Goal: Transaction & Acquisition: Purchase product/service

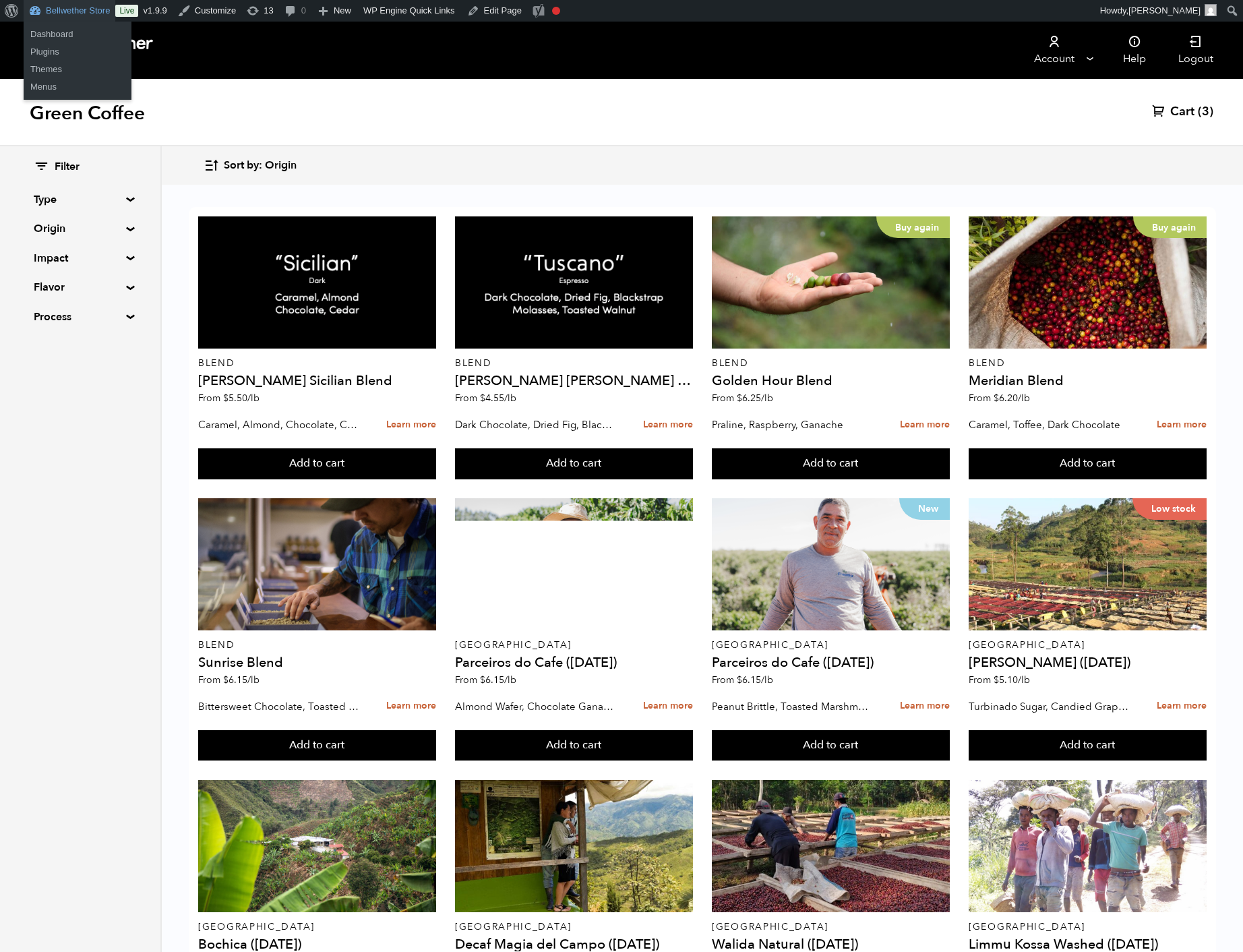
click at [106, 12] on link "Bellwether Store" at bounding box center [69, 11] width 91 height 21
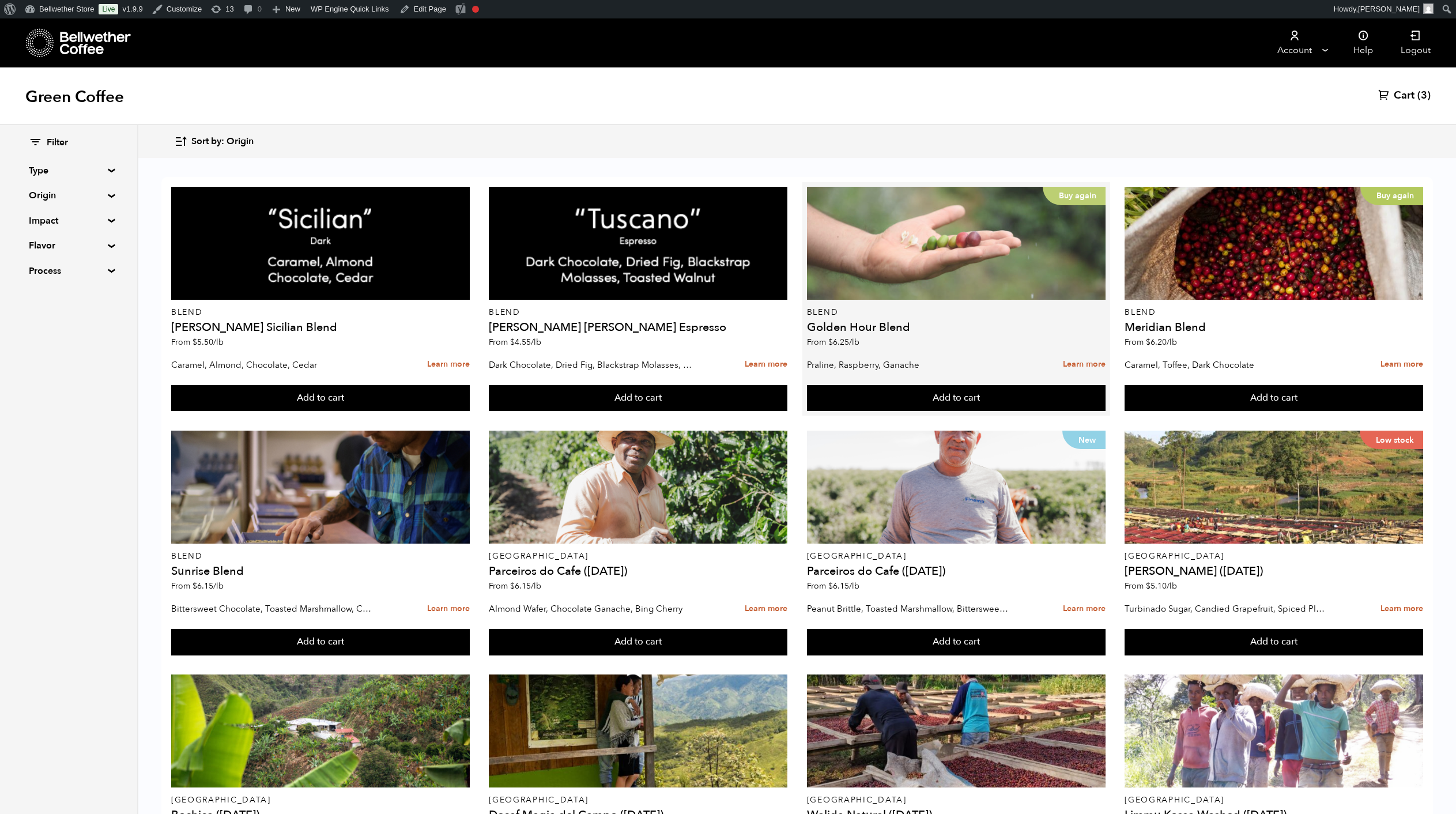
click at [1022, 272] on div "Buy again" at bounding box center [957, 243] width 299 height 113
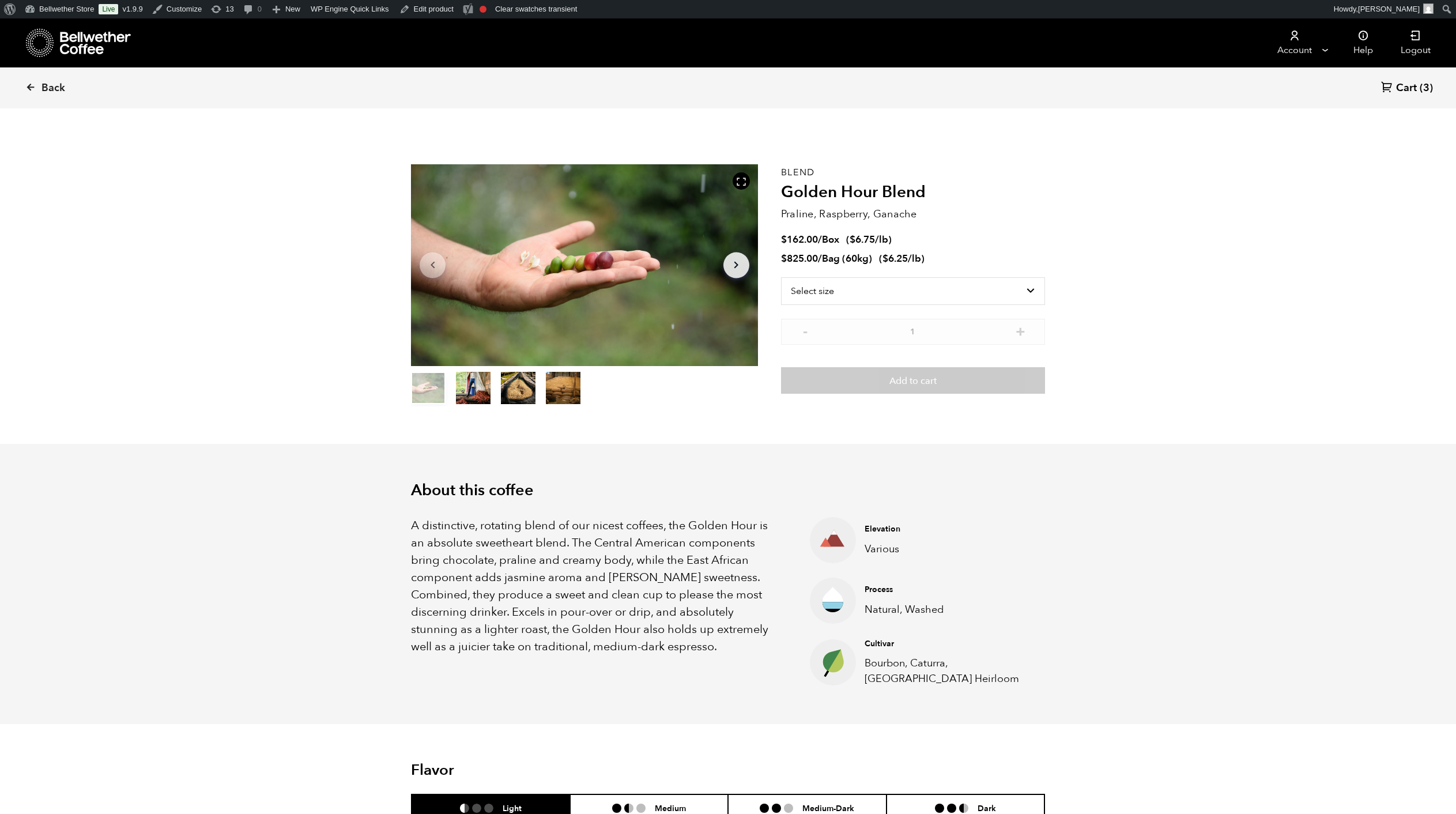
scroll to position [501, 570]
select select "bag-3"
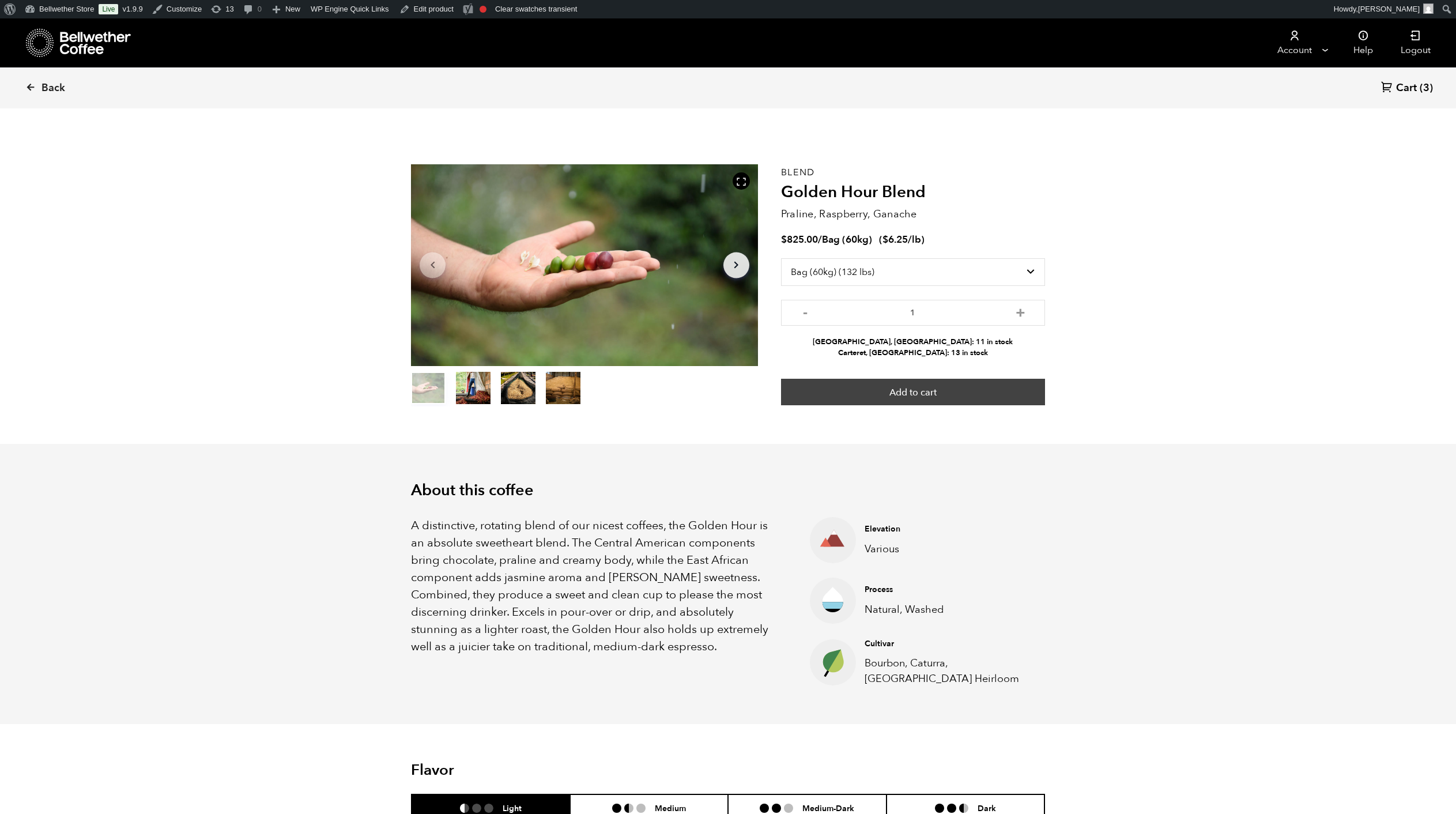
click at [896, 405] on button "Add to cart" at bounding box center [913, 392] width 264 height 27
click at [924, 405] on button "Add to cart" at bounding box center [913, 392] width 264 height 27
click at [852, 54] on link "View cart" at bounding box center [848, 42] width 69 height 24
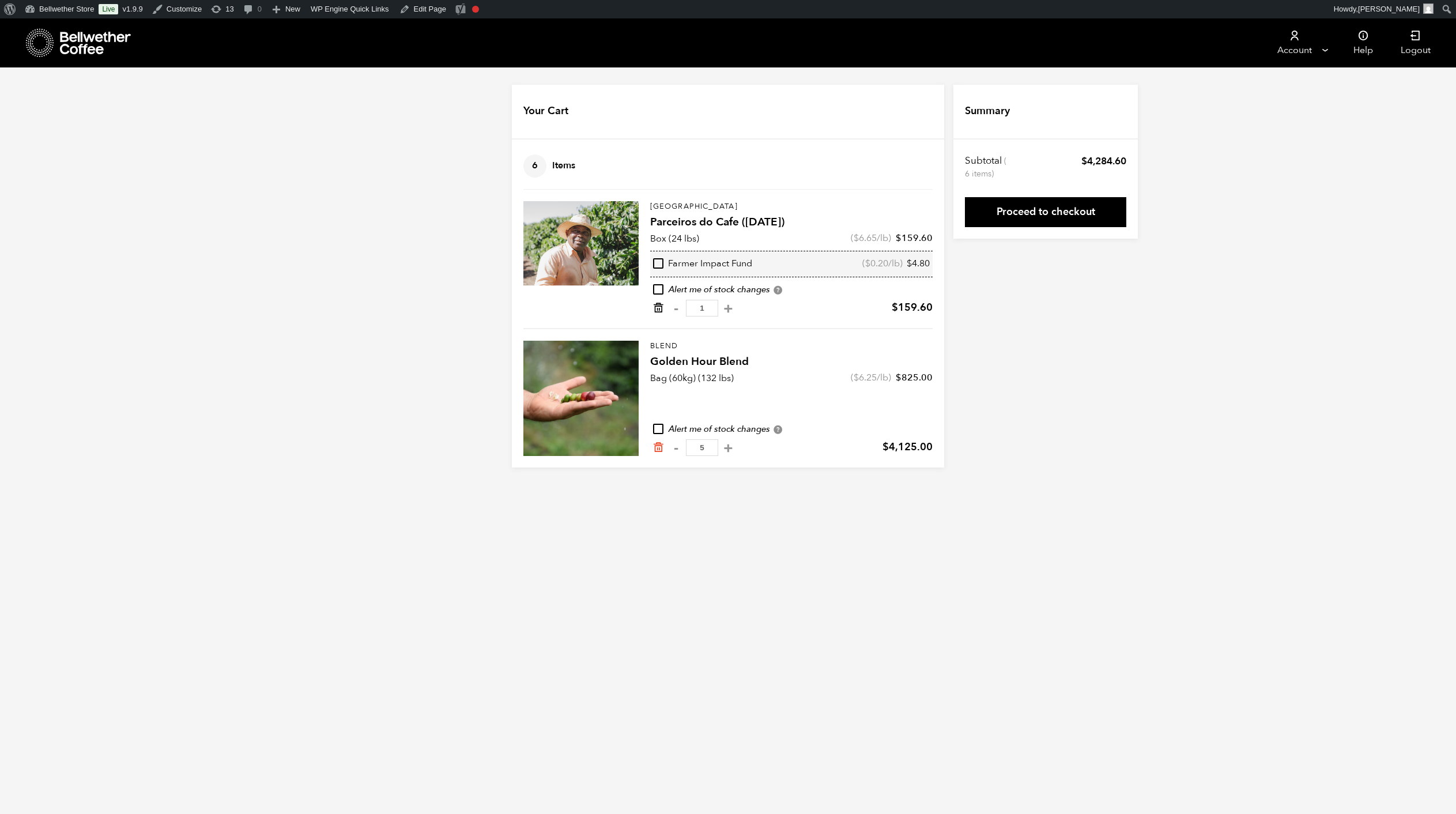
click at [653, 314] on icon "Remove from cart" at bounding box center [659, 307] width 11 height 11
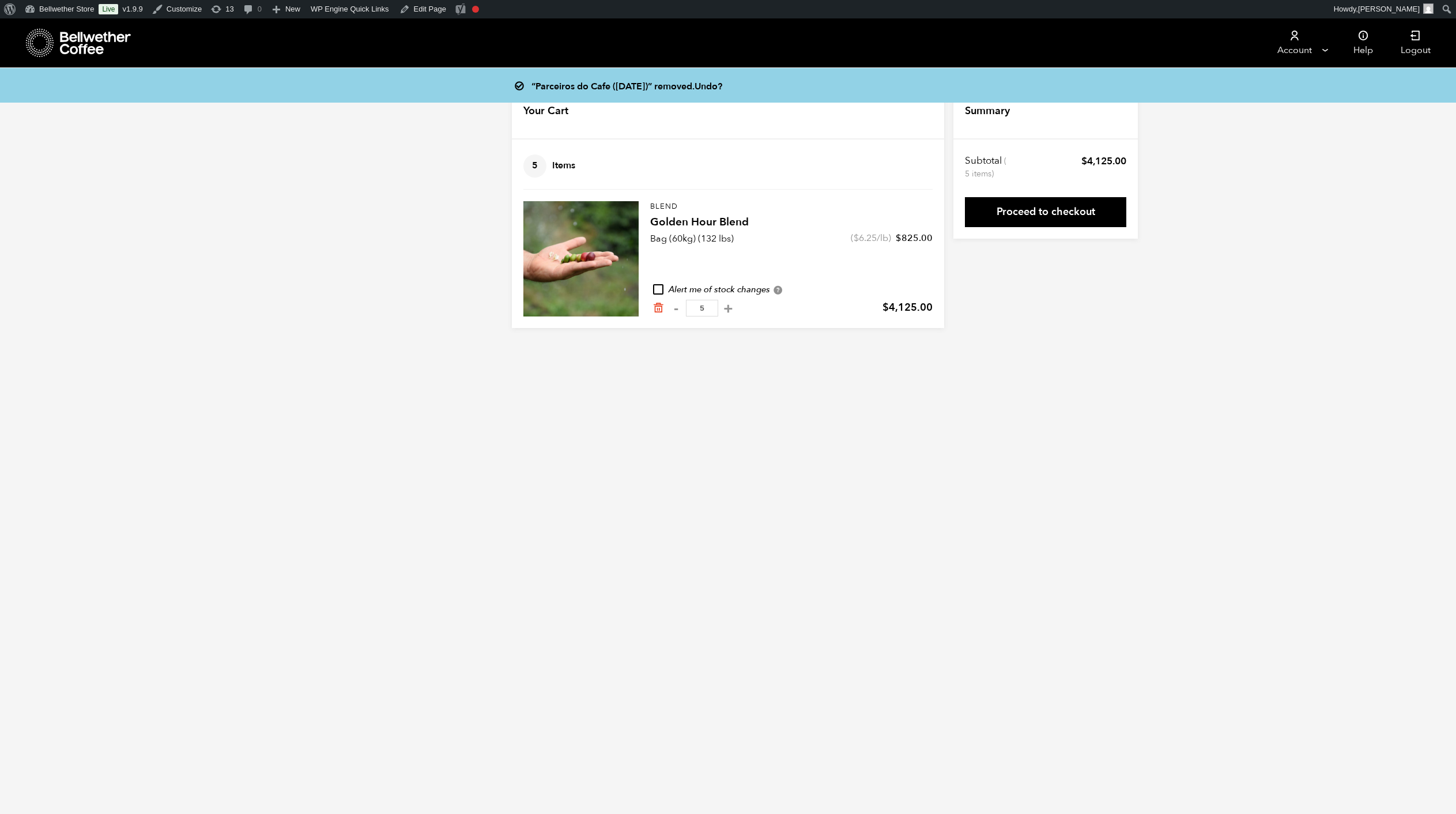
click at [944, 345] on html "About WordPress About WordPress Get Involved WordPress.org Documentation Learn …" at bounding box center [728, 182] width 1456 height 327
click at [1127, 221] on link "Proceed to checkout" at bounding box center [1046, 212] width 161 height 30
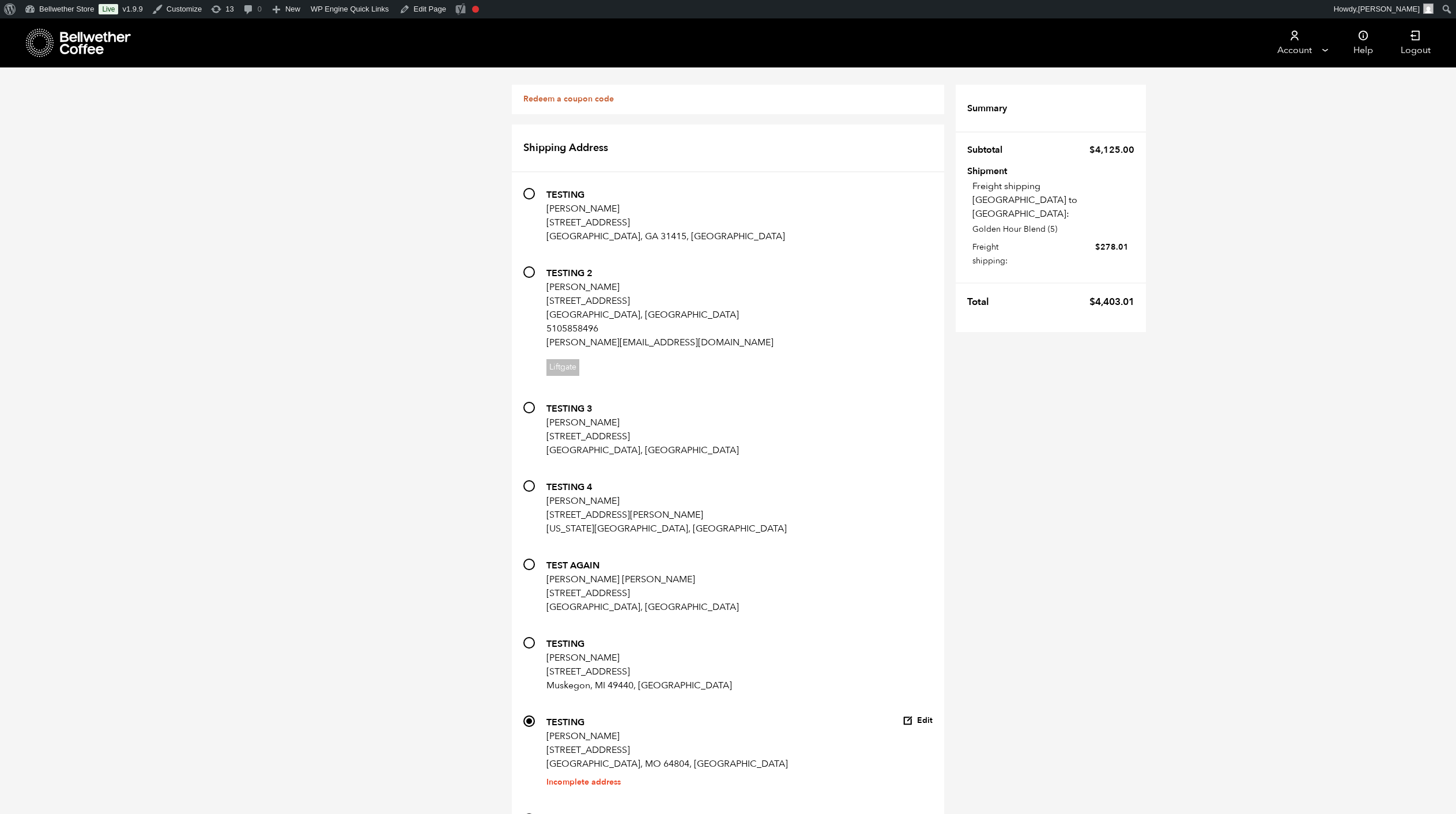
scroll to position [666, 0]
click at [933, 715] on button "Edit" at bounding box center [917, 721] width 30 height 11
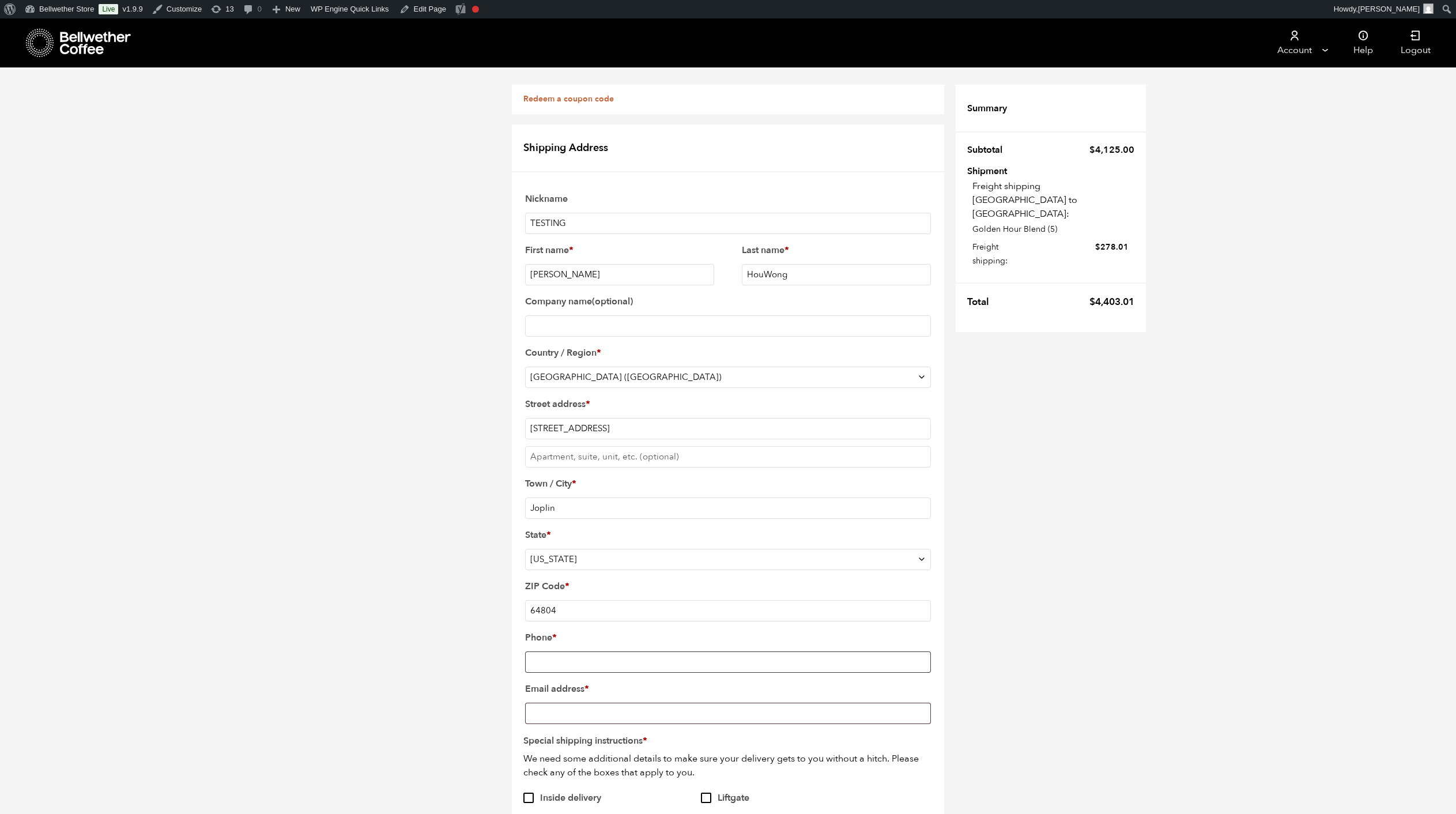
scroll to position [0, 0]
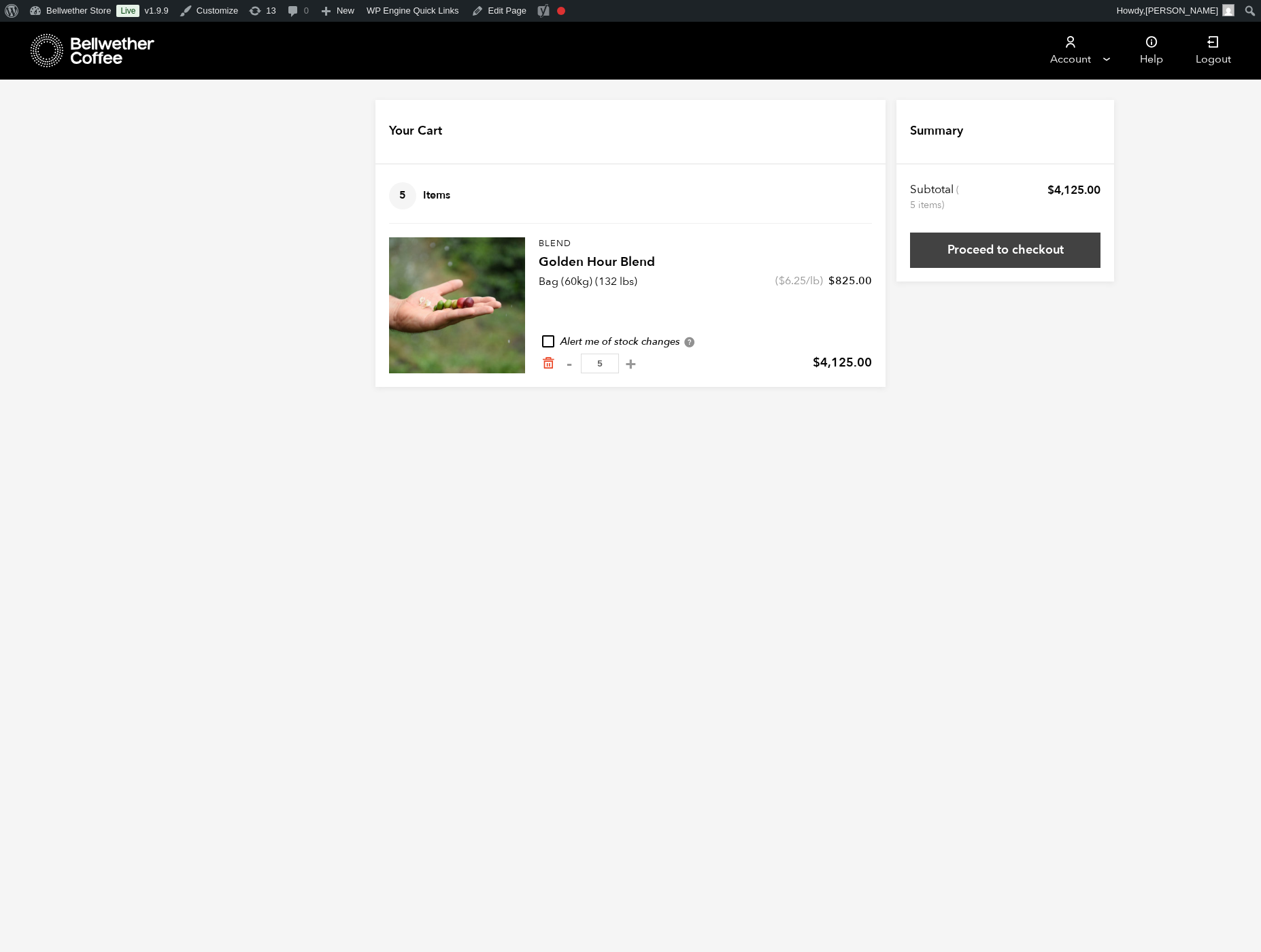
click at [1100, 263] on link "Proceed to checkout" at bounding box center [1005, 250] width 190 height 36
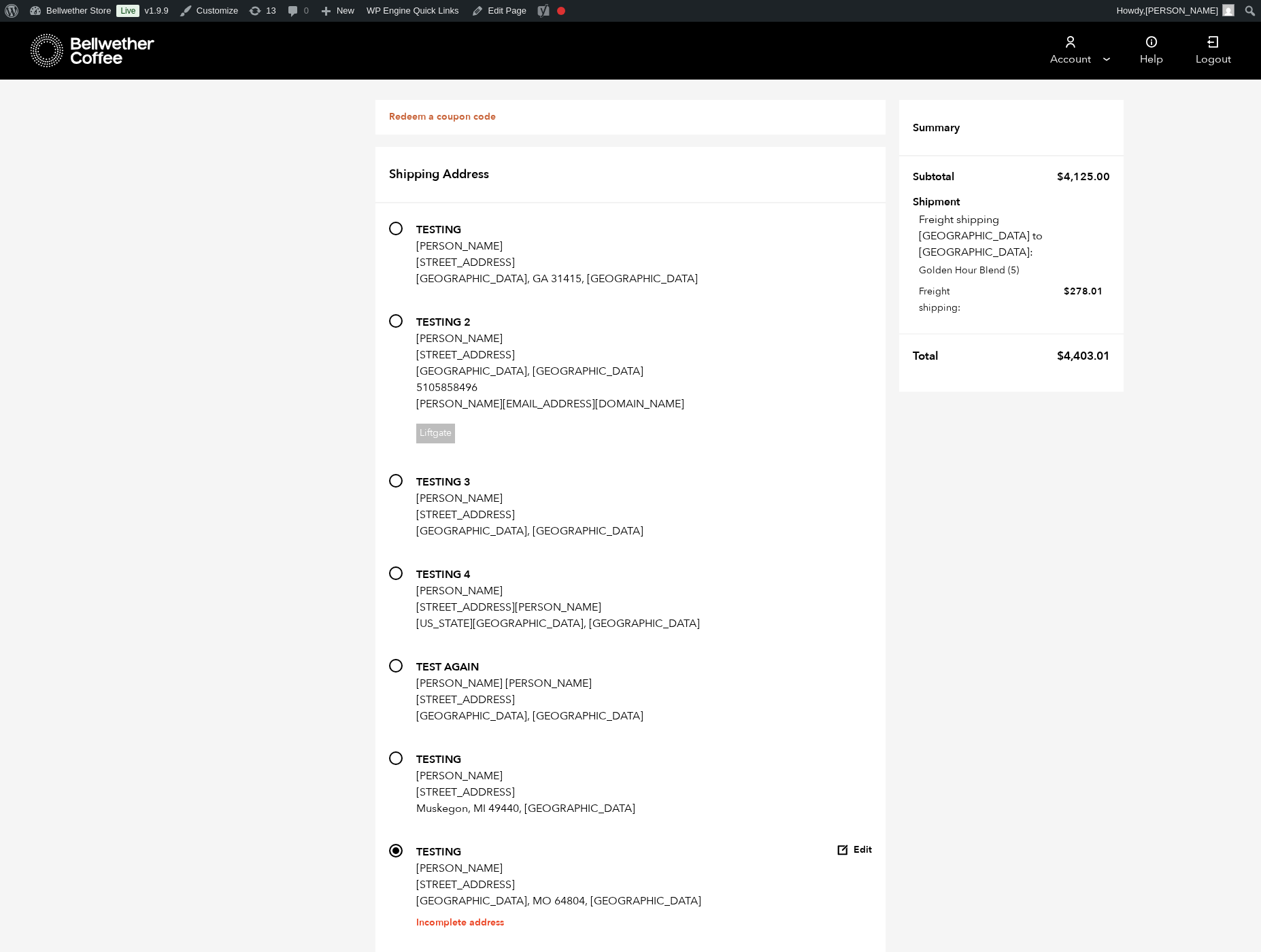
scroll to position [2011, 0]
type input "New address"
select select
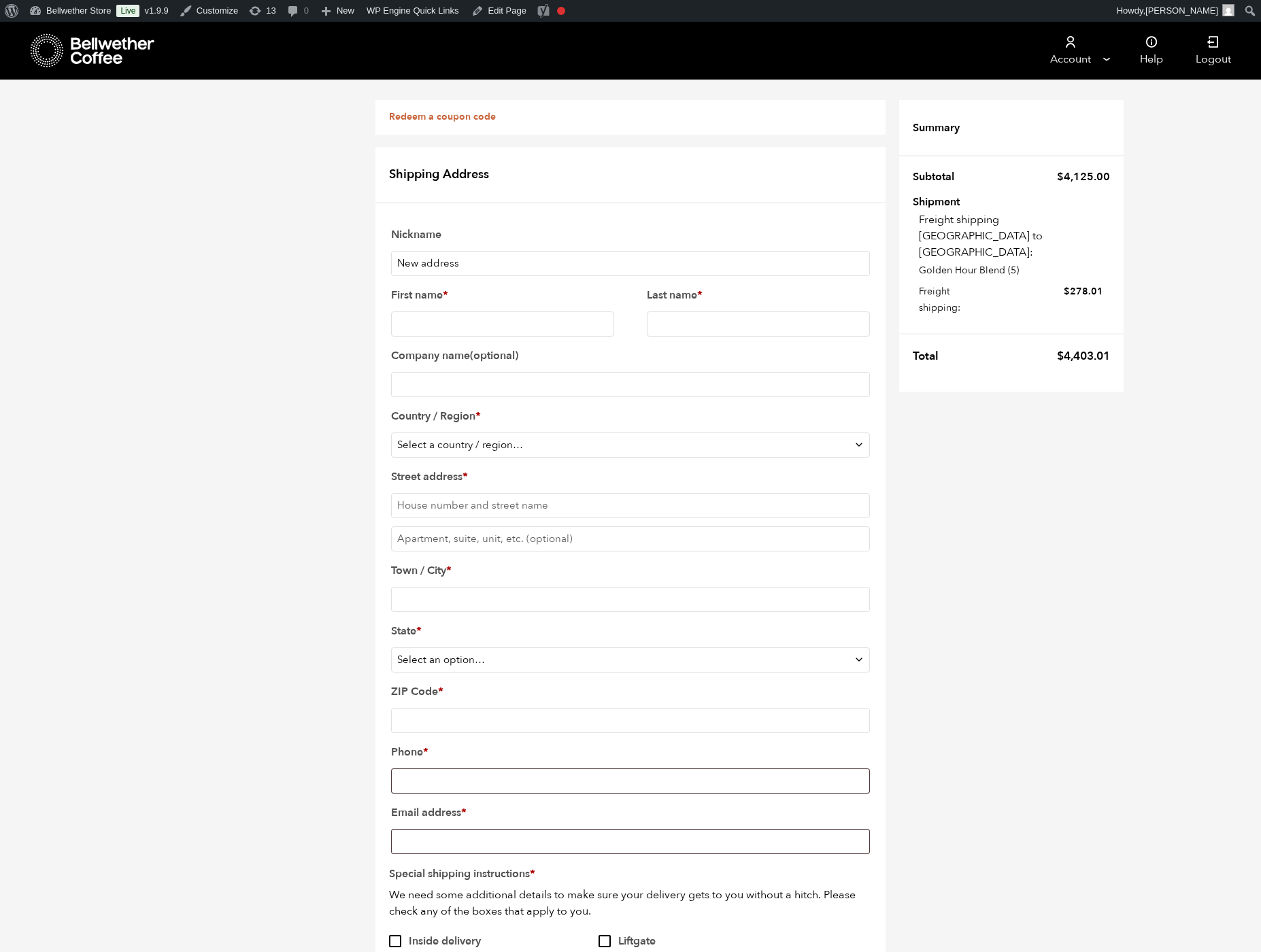
scroll to position [0, 0]
click at [391, 276] on input "New address" at bounding box center [630, 264] width 479 height 25
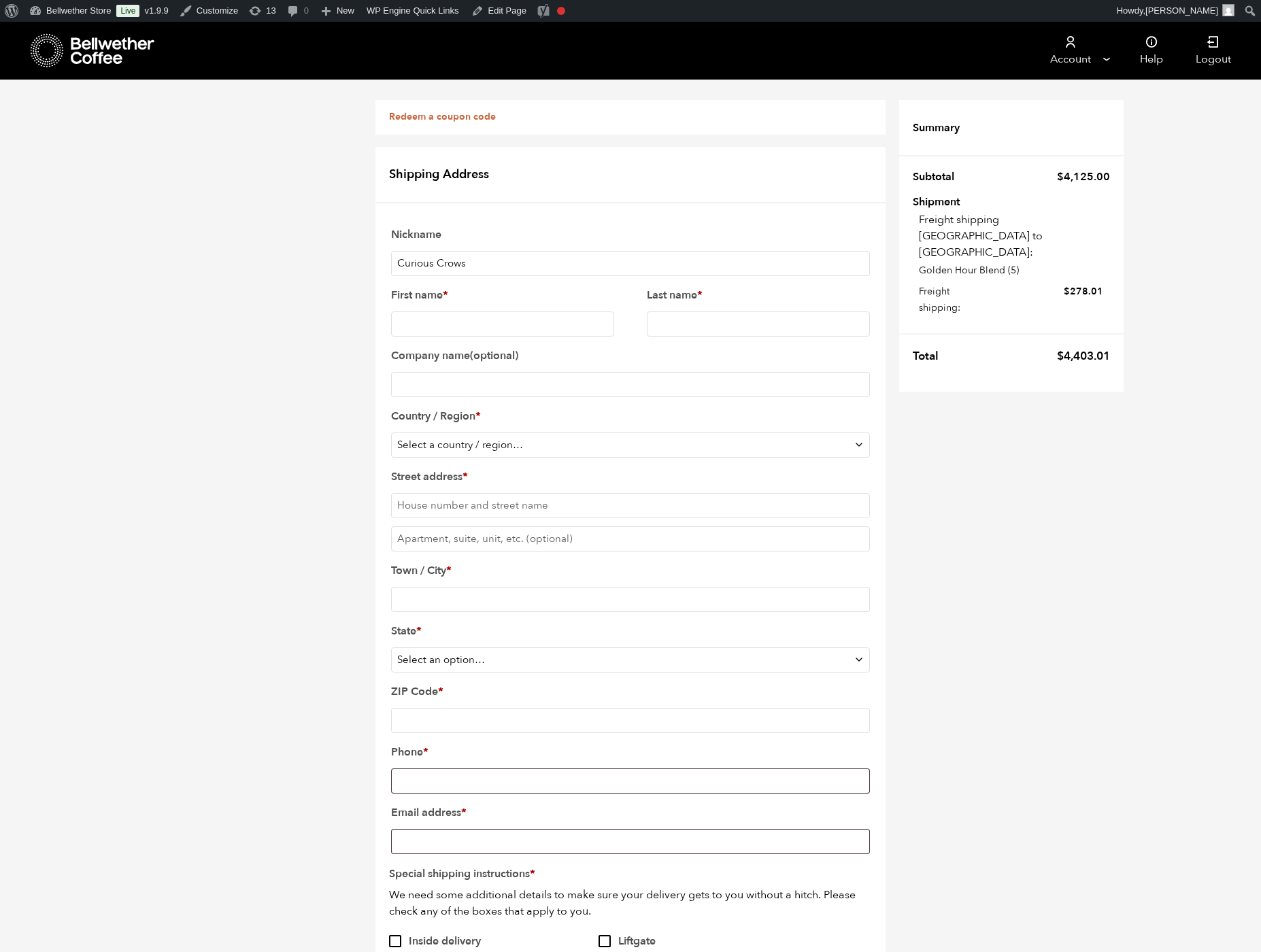
type input "Curious Crows"
type input "Pau"
type input "[PERSON_NAME]"
select select "US"
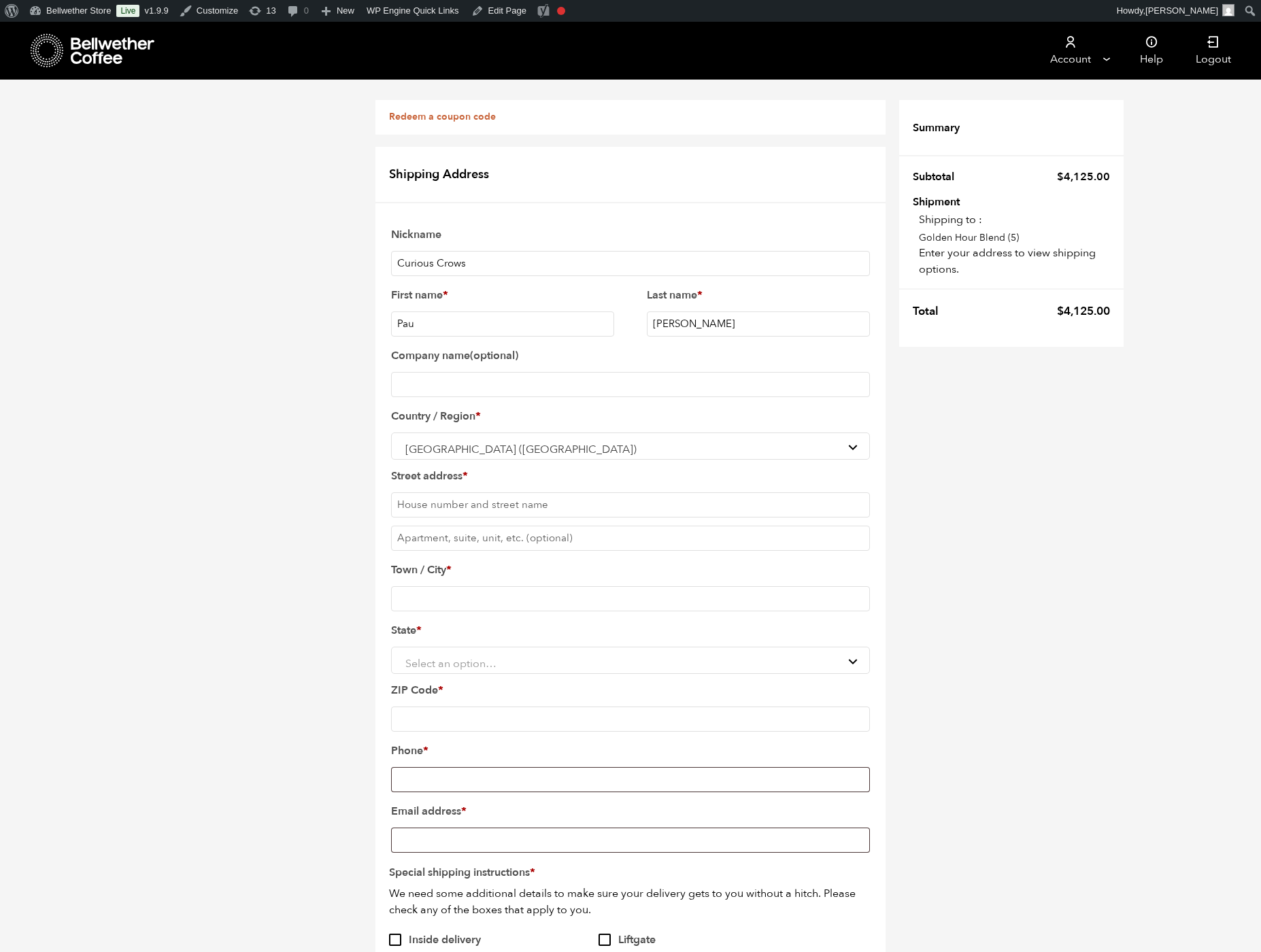
click at [391, 397] on input "Company name (optional)" at bounding box center [630, 384] width 479 height 25
click at [400, 462] on span "[GEOGRAPHIC_DATA] ([GEOGRAPHIC_DATA])" at bounding box center [630, 449] width 461 height 26
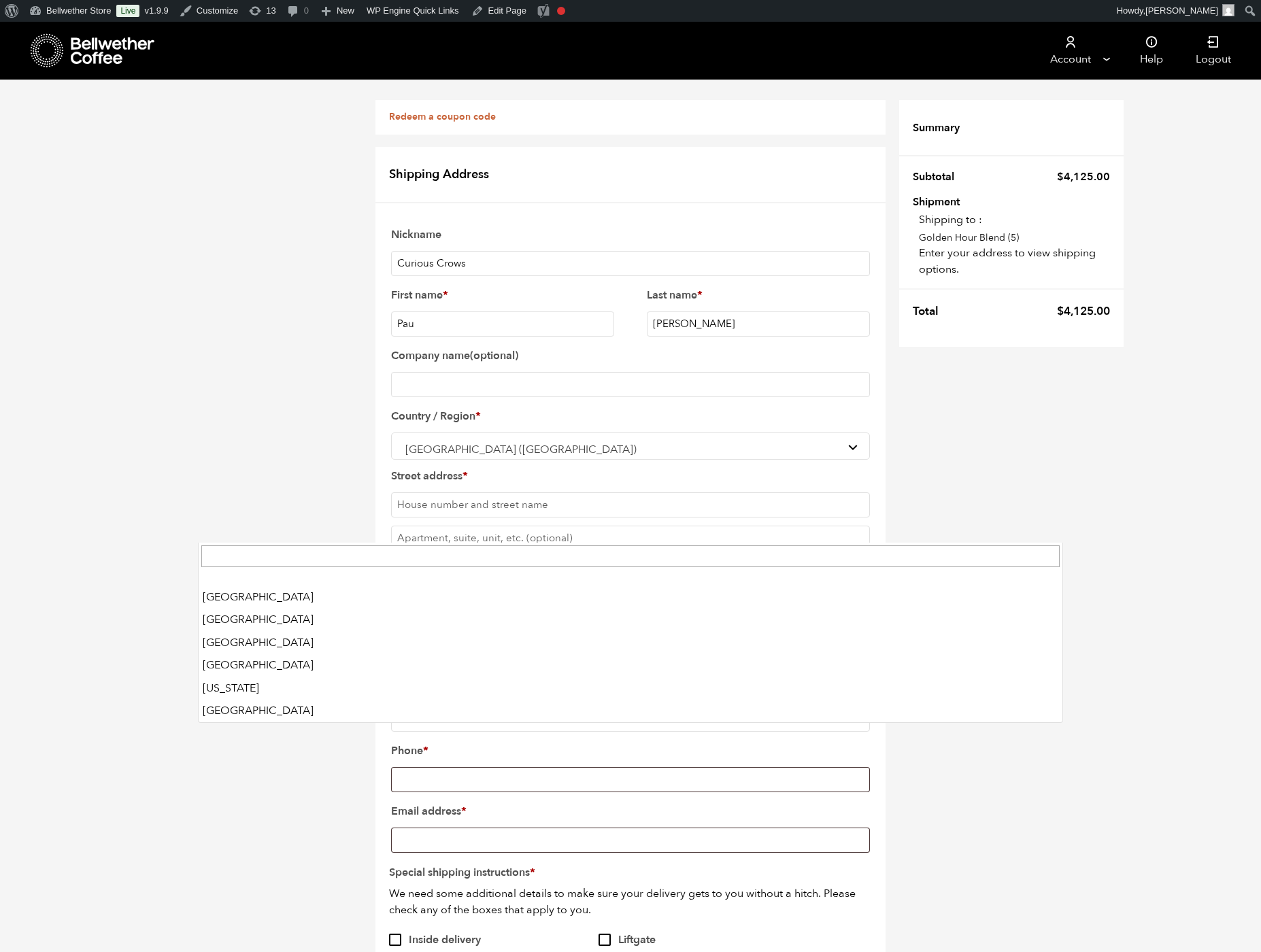
scroll to position [5678, 0]
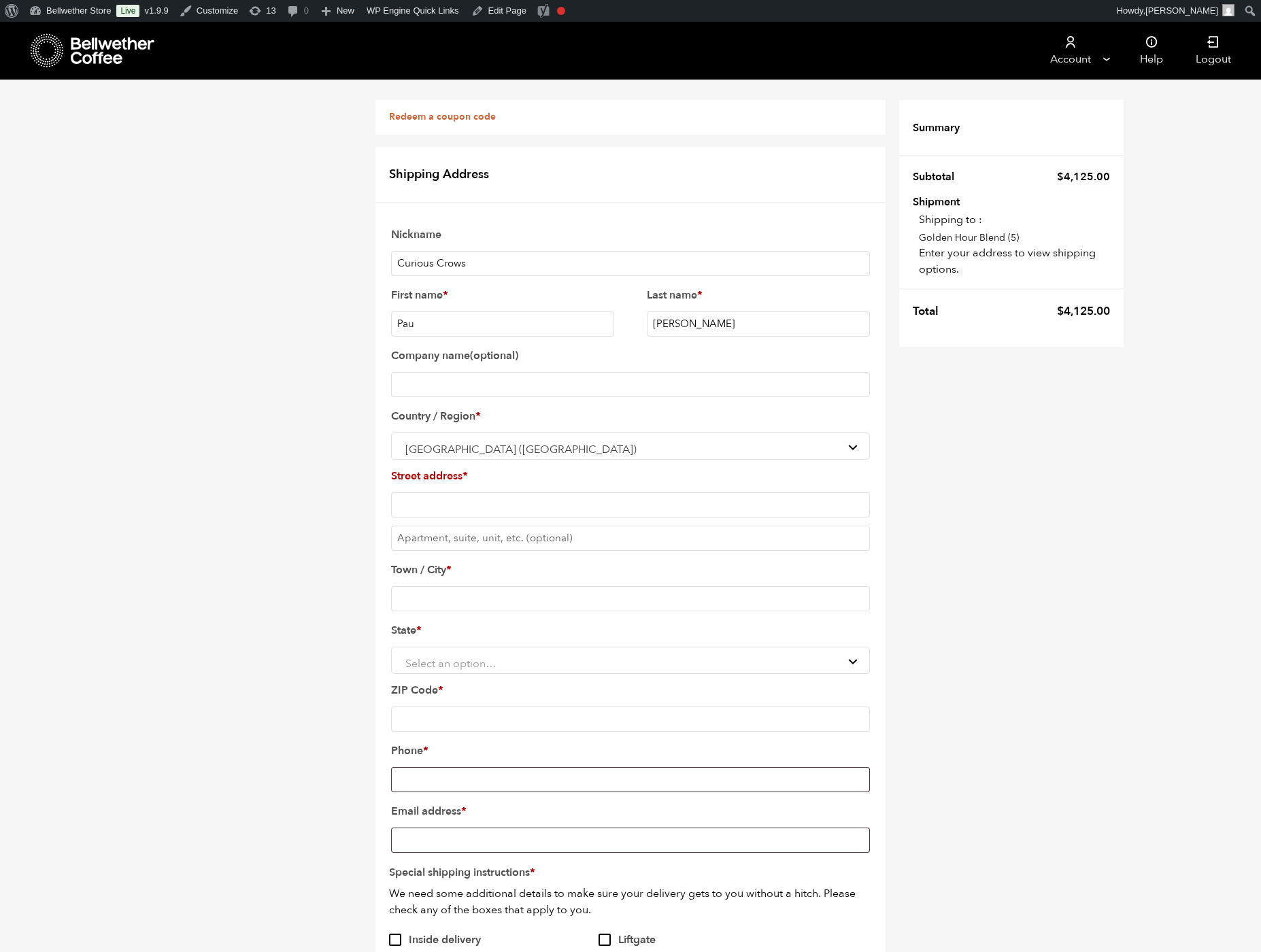
paste input "[STREET_ADDRESS]"
type input "[STREET_ADDRESS]"
type input "Stellarton"
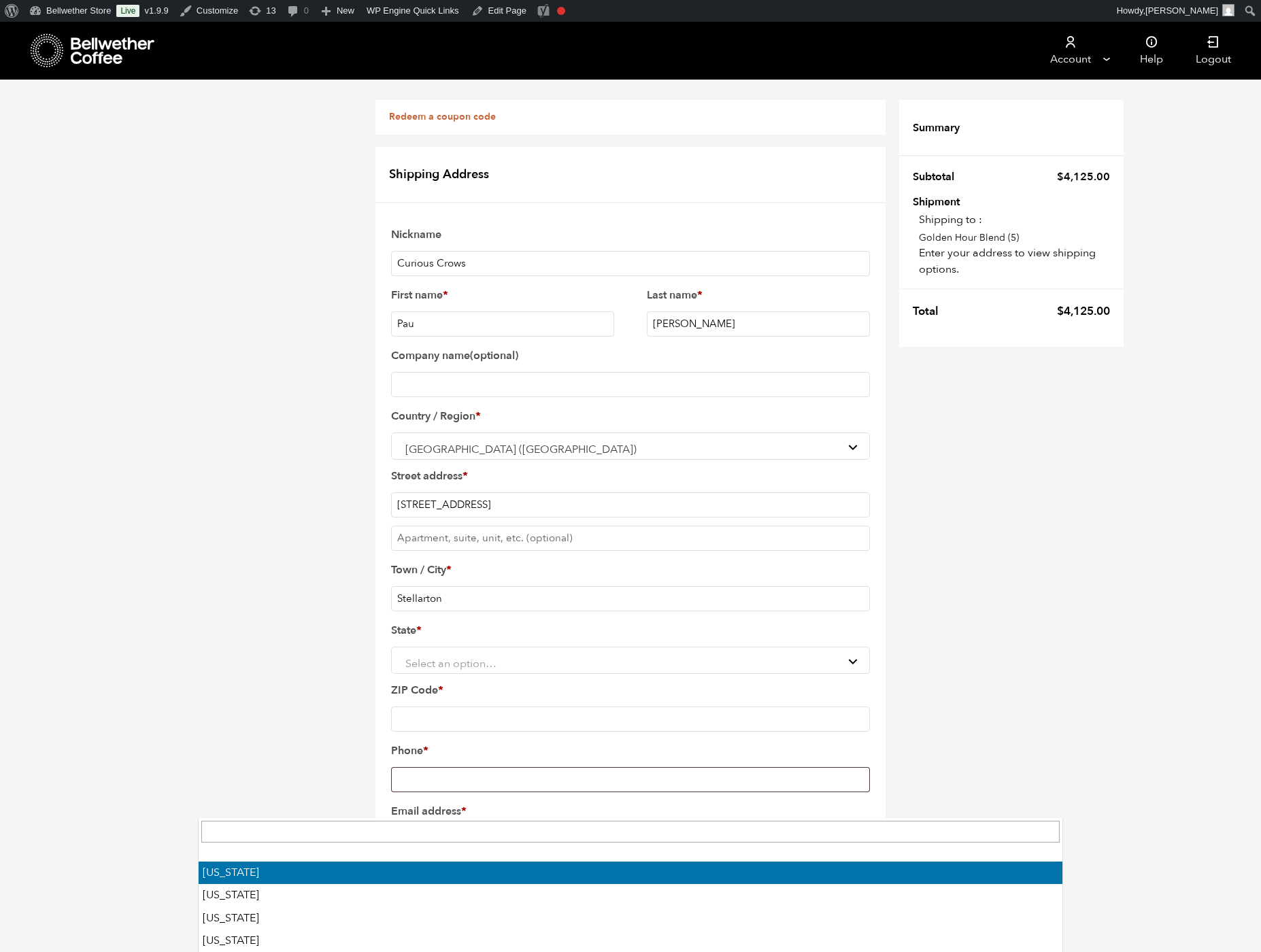
click at [405, 671] on span "Select an option…" at bounding box center [451, 663] width 91 height 15
type input "n"
type input "o"
type input "n"
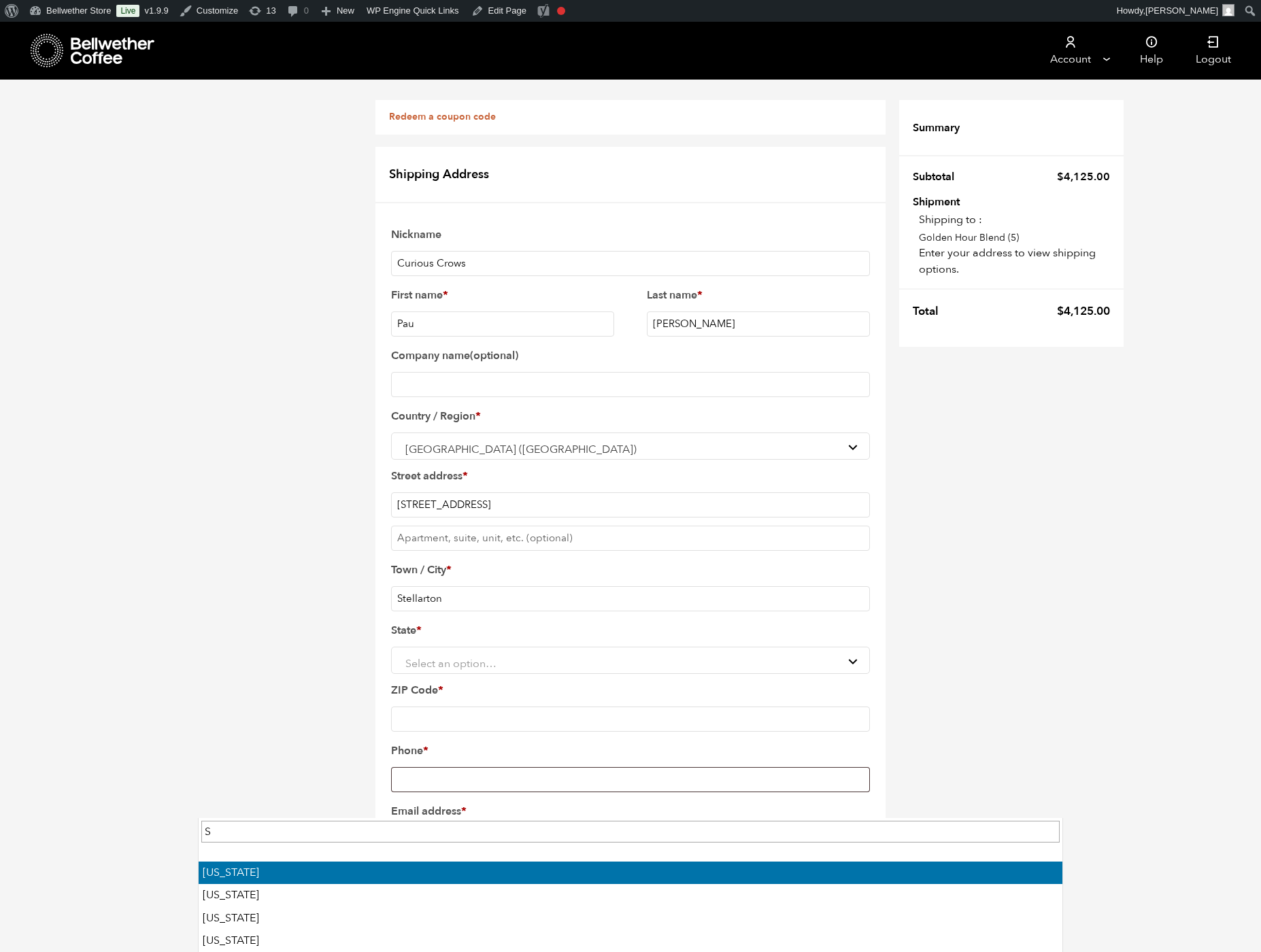
type input "S"
select select "AL"
click at [400, 653] on span "[US_STATE]" at bounding box center [630, 663] width 461 height 26
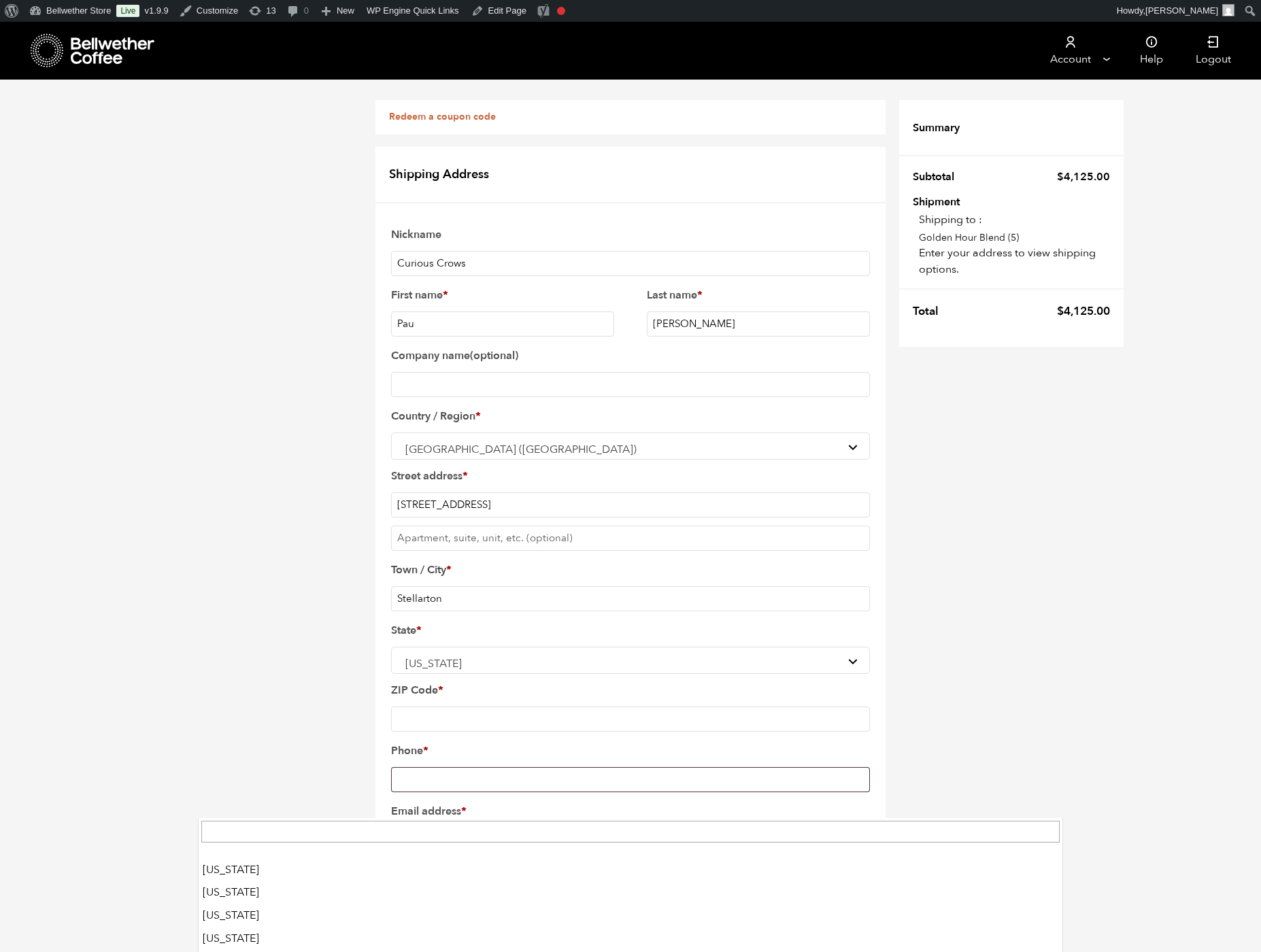
scroll to position [0, 0]
click at [77, 38] on link "Dashboard" at bounding box center [78, 34] width 109 height 17
